Goal: Transaction & Acquisition: Download file/media

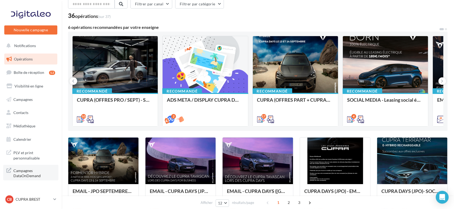
scroll to position [27, 0]
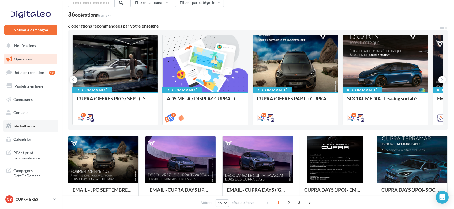
click at [27, 122] on link "Médiathèque" at bounding box center [30, 126] width 55 height 11
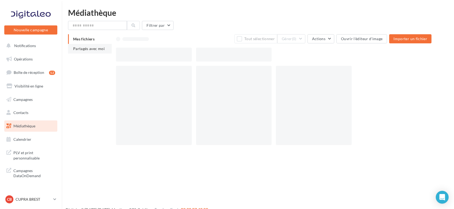
click at [88, 49] on span "Partagés avec moi" at bounding box center [89, 48] width 32 height 5
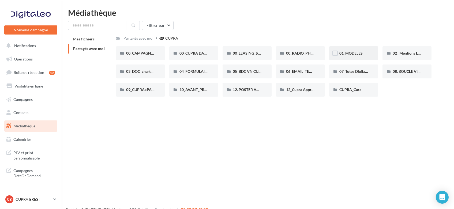
click at [355, 52] on span "01_MODELES" at bounding box center [350, 53] width 23 height 5
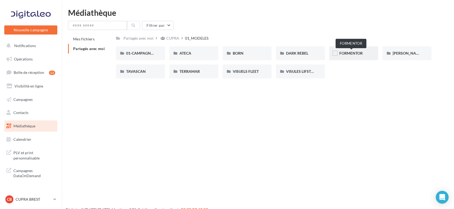
click at [352, 54] on span "FORMENTOR" at bounding box center [350, 53] width 23 height 5
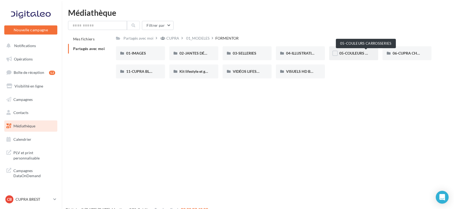
click at [351, 53] on span "05-COULEURS CARROSSERIES" at bounding box center [365, 53] width 53 height 5
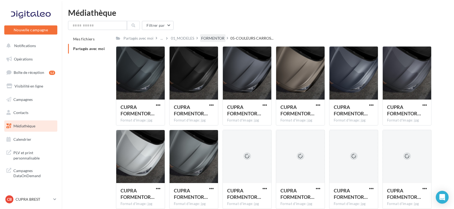
click at [215, 39] on div "FORMENTOR" at bounding box center [212, 38] width 23 height 5
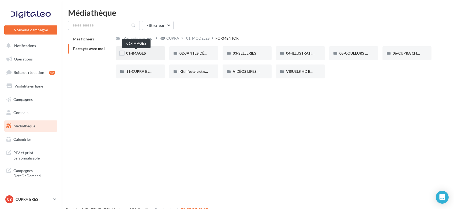
click at [143, 55] on span "01-IMAGES" at bounding box center [136, 53] width 20 height 5
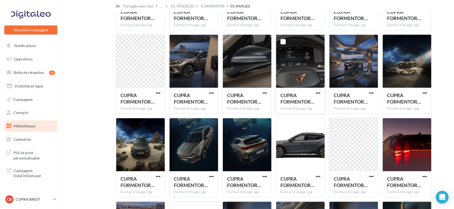
scroll to position [596, 0]
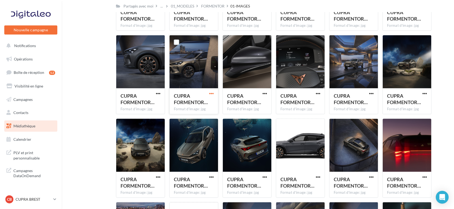
click at [212, 91] on span "button" at bounding box center [211, 93] width 5 height 5
click at [189, 107] on button "Télécharger" at bounding box center [188, 105] width 54 height 14
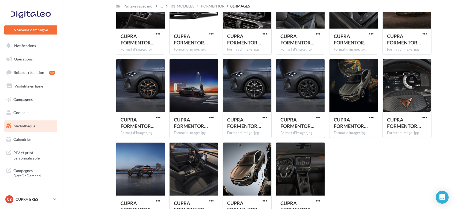
scroll to position [1113, 0]
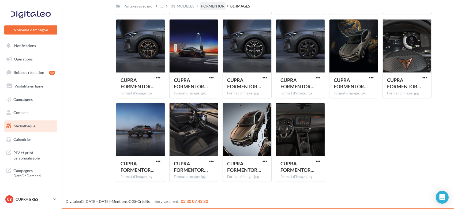
click at [216, 7] on div "FORMENTOR" at bounding box center [212, 5] width 23 height 5
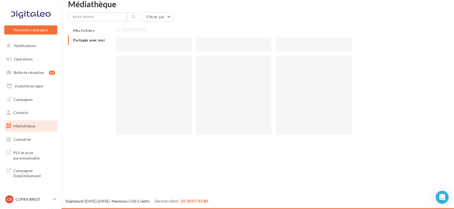
scroll to position [9, 0]
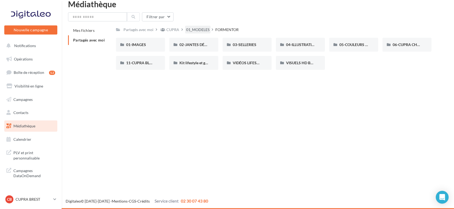
click at [195, 29] on div "01_MODELES" at bounding box center [197, 29] width 23 height 5
click at [246, 51] on div "BORN" at bounding box center [247, 45] width 49 height 14
click at [154, 47] on div "01-IMAGES" at bounding box center [140, 44] width 29 height 5
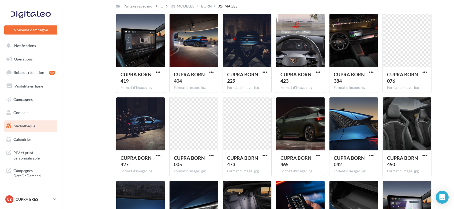
scroll to position [199, 0]
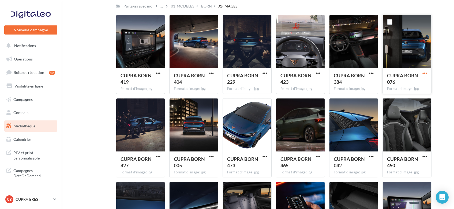
click at [425, 74] on span "button" at bounding box center [424, 73] width 5 height 5
click at [391, 84] on button "Télécharger" at bounding box center [402, 84] width 54 height 14
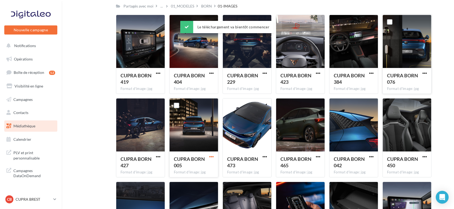
click at [214, 155] on span "button" at bounding box center [211, 157] width 5 height 5
click at [191, 167] on button "Télécharger" at bounding box center [188, 168] width 54 height 14
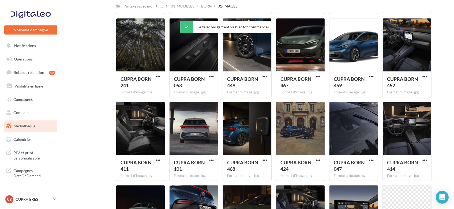
scroll to position [446, 0]
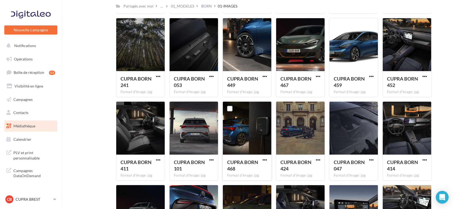
drag, startPoint x: 263, startPoint y: 160, endPoint x: 245, endPoint y: 136, distance: 29.9
click at [245, 136] on div at bounding box center [247, 129] width 48 height 54
click at [265, 160] on span "button" at bounding box center [265, 160] width 5 height 5
click at [254, 171] on button "Télécharger" at bounding box center [242, 171] width 54 height 14
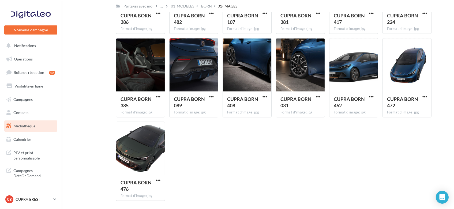
scroll to position [1523, 0]
